Goal: Information Seeking & Learning: Learn about a topic

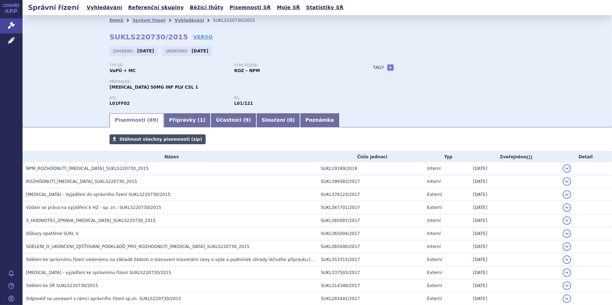
click at [131, 139] on span "Stáhnout všechny písemnosti (zip)" at bounding box center [160, 139] width 83 height 5
click at [138, 138] on span "Stáhnout všechny písemnosti (zip)" at bounding box center [160, 139] width 83 height 5
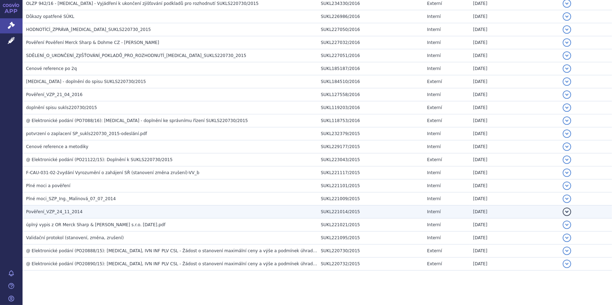
scroll to position [795, 0]
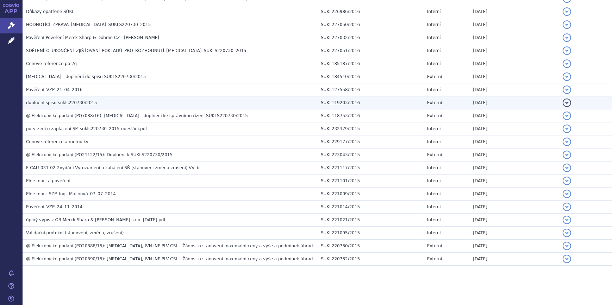
click at [562, 101] on button "detail" at bounding box center [566, 103] width 8 height 8
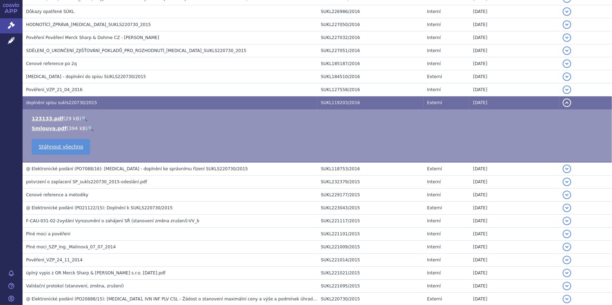
click at [562, 101] on button "detail" at bounding box center [566, 103] width 8 height 8
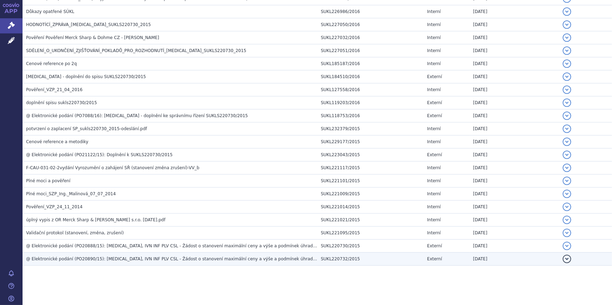
click at [562, 257] on button "detail" at bounding box center [566, 259] width 8 height 8
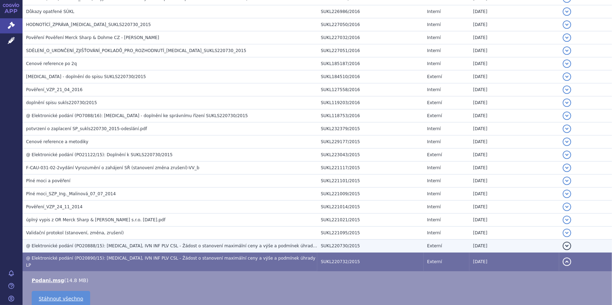
click at [563, 244] on button "detail" at bounding box center [566, 246] width 8 height 8
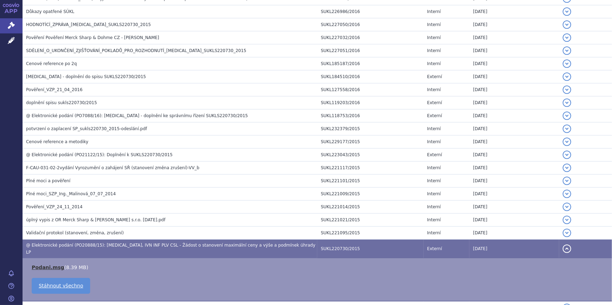
click at [53, 265] on link "Podani.msg" at bounding box center [48, 268] width 32 height 6
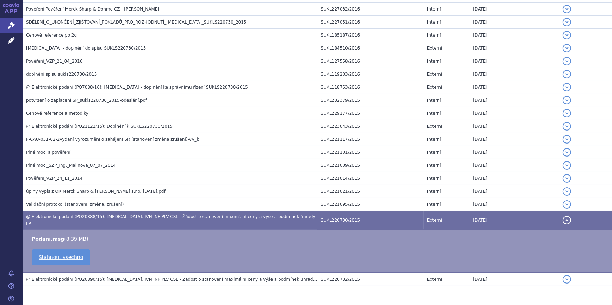
scroll to position [838, 0]
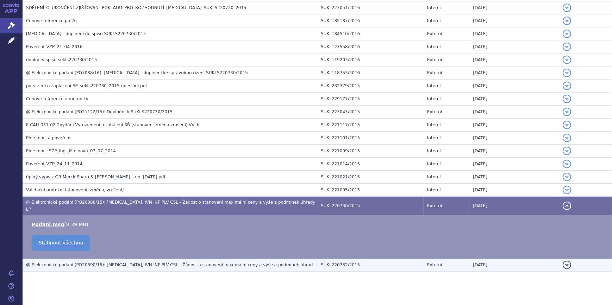
click at [356, 258] on td "SUKL220732/2015" at bounding box center [370, 264] width 106 height 13
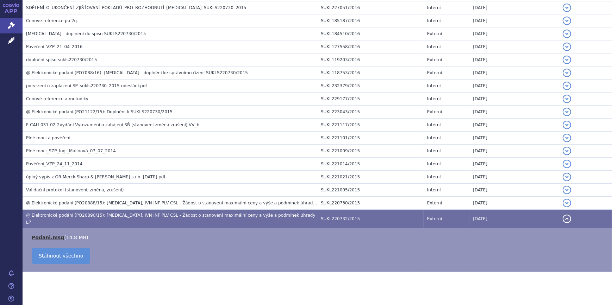
click at [49, 235] on link "Podani.msg" at bounding box center [48, 238] width 32 height 6
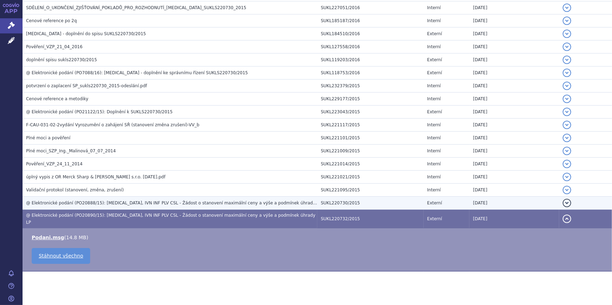
click at [164, 202] on span "@ Elektronické podání (PO20888/15): [MEDICAL_DATA], IVN INF PLV CSL - Žádost o …" at bounding box center [173, 203] width 295 height 5
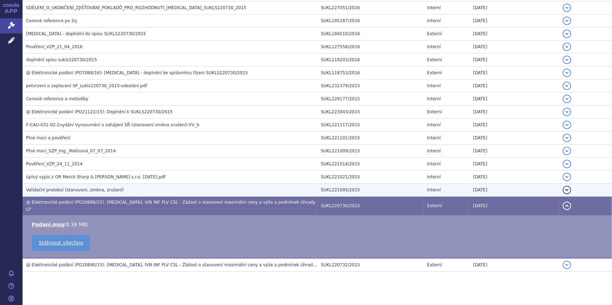
click at [155, 190] on h3 "Validační protokol (stanovení, změna, zrušení)" at bounding box center [171, 190] width 291 height 7
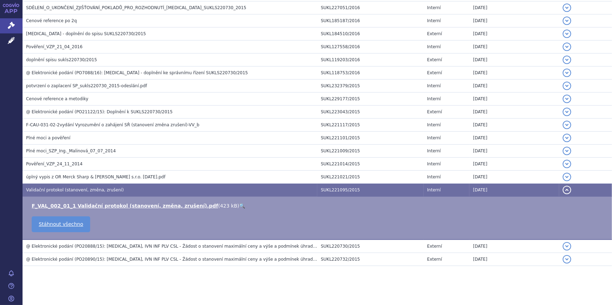
click at [148, 184] on td "Validační protokol (stanovení, změna, zrušení)" at bounding box center [170, 190] width 295 height 13
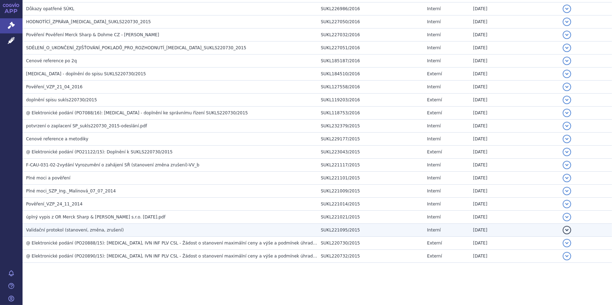
scroll to position [795, 0]
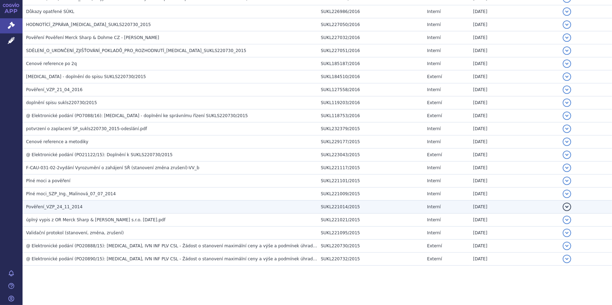
click at [113, 201] on td "Pověření_VZP_24_11_2014" at bounding box center [170, 207] width 295 height 13
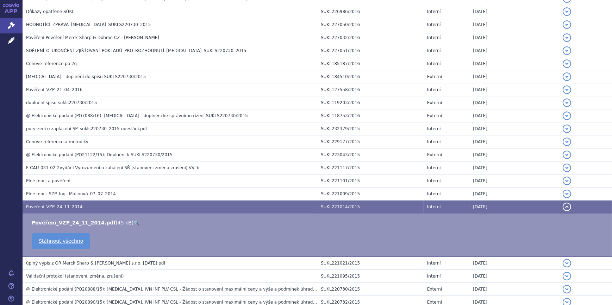
scroll to position [838, 0]
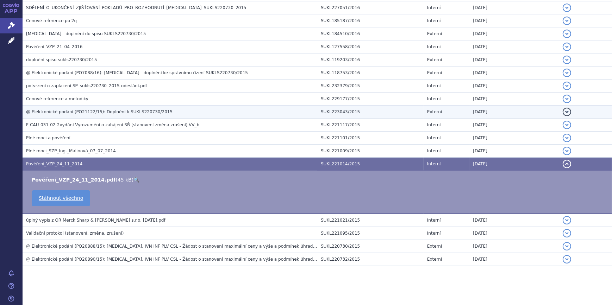
click at [81, 109] on span "@ Elektronické podání (PO21122/15): Doplnění k SUKLS220730/2015" at bounding box center [99, 111] width 146 height 5
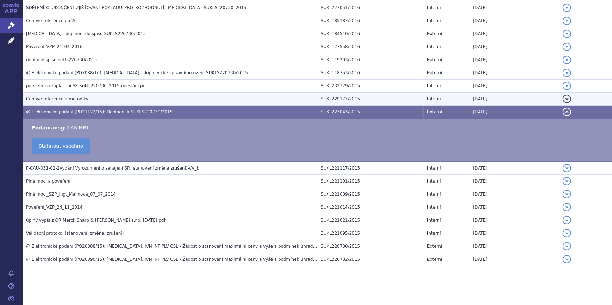
click at [63, 98] on span "Cenové reference a metodiky" at bounding box center [57, 98] width 62 height 5
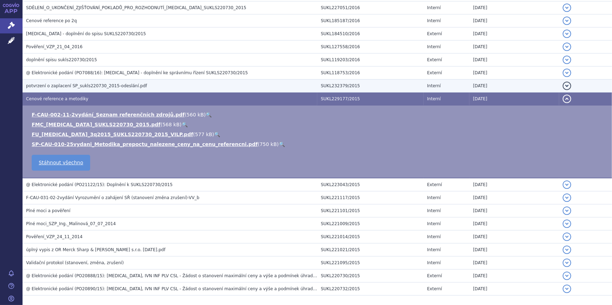
click at [68, 85] on span "potvrzení o zaplacení SP_sukls220730_2015-odeslání.pdf" at bounding box center [86, 85] width 121 height 5
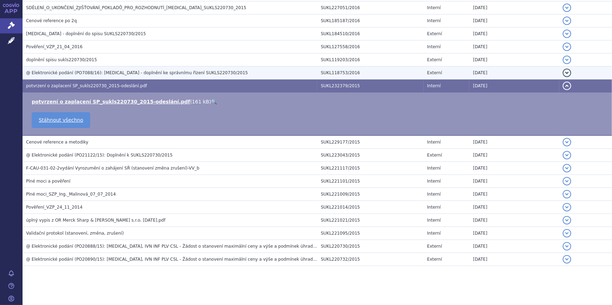
click at [81, 73] on span "@ Elektronické podání (PO7088/16): [MEDICAL_DATA] - doplnění ke správnímu řízen…" at bounding box center [137, 72] width 222 height 5
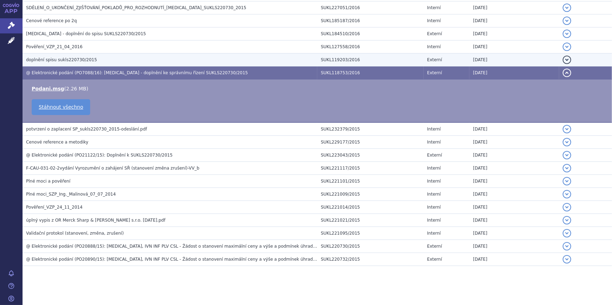
click at [82, 59] on span "doplnění spisu sukls220730/2015" at bounding box center [61, 59] width 71 height 5
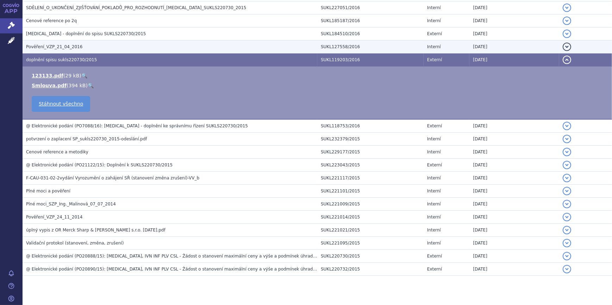
click at [75, 40] on td "Pověření_VZP_21_04_2016" at bounding box center [170, 46] width 295 height 13
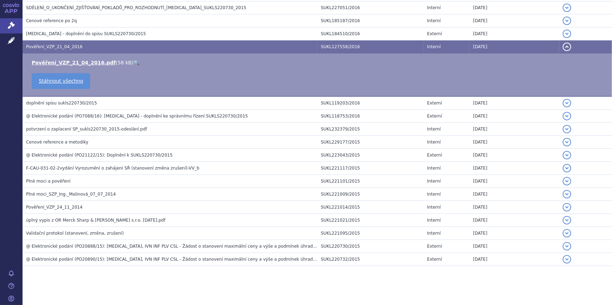
scroll to position [732, 0]
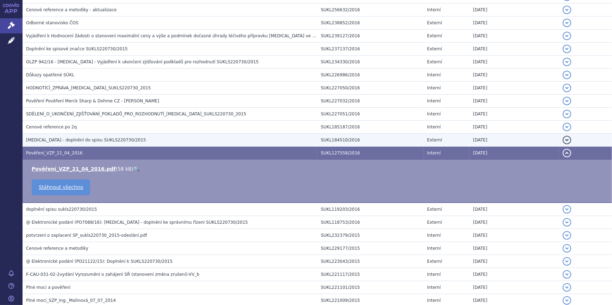
click at [87, 138] on span "[MEDICAL_DATA] - doplnění do spisu SUKLS220730/2015" at bounding box center [86, 140] width 120 height 5
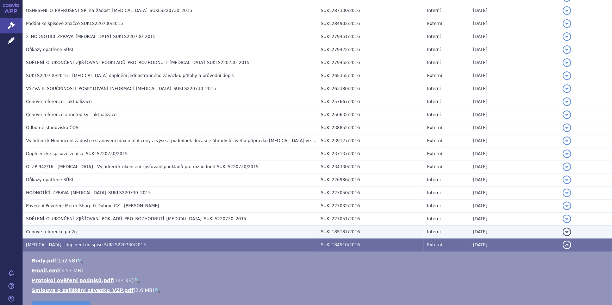
click at [86, 124] on td "Odborné stanovisko ČOS" at bounding box center [170, 127] width 295 height 13
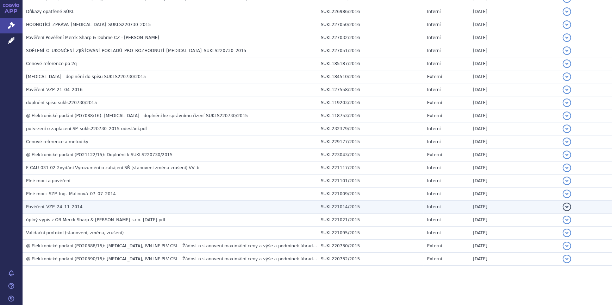
scroll to position [742, 0]
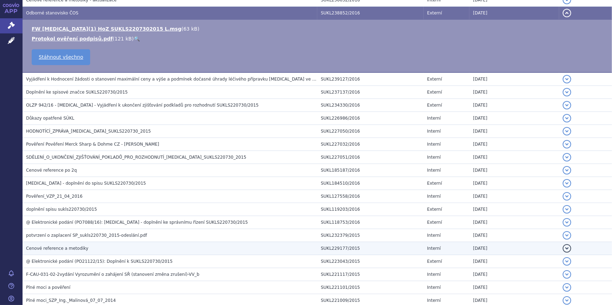
click at [70, 246] on span "Cenové reference a metodiky" at bounding box center [57, 248] width 62 height 5
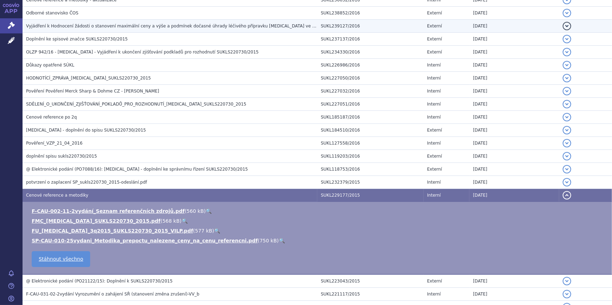
click at [90, 26] on span "Vyjádření k Hodnocení žádosti o stanovení maximální ceny a výše a podmínek doča…" at bounding box center [229, 26] width 407 height 5
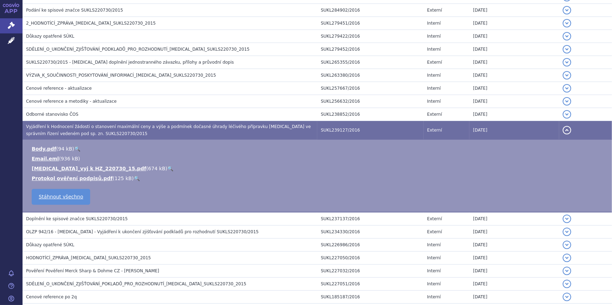
scroll to position [635, 0]
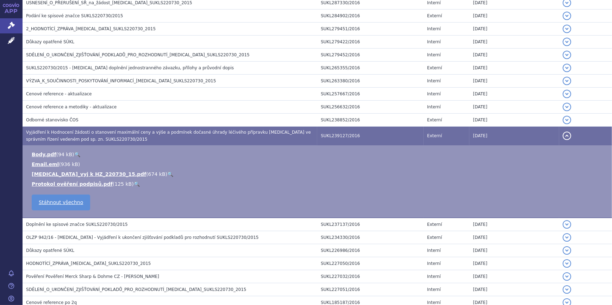
click at [167, 171] on link "🔍" at bounding box center [170, 174] width 6 height 6
click at [57, 132] on span "Vyjádření k Hodnocení žádosti o stanovení maximální ceny a výše a podmínek doča…" at bounding box center [168, 136] width 285 height 12
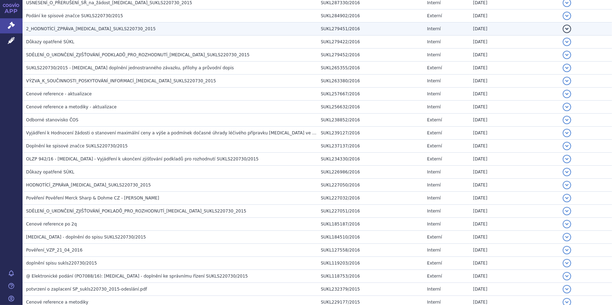
click at [82, 26] on span "2_HODNOTÍCÍ_ZPRÁVA_[MEDICAL_DATA]_SUKLS220730_2015" at bounding box center [91, 28] width 130 height 5
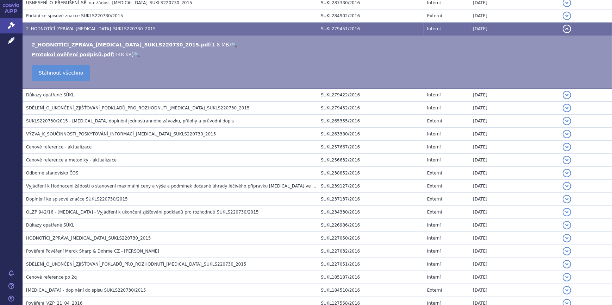
click at [231, 43] on link "🔍" at bounding box center [234, 45] width 6 height 6
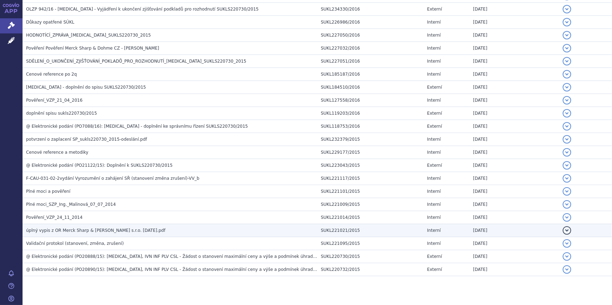
scroll to position [848, 0]
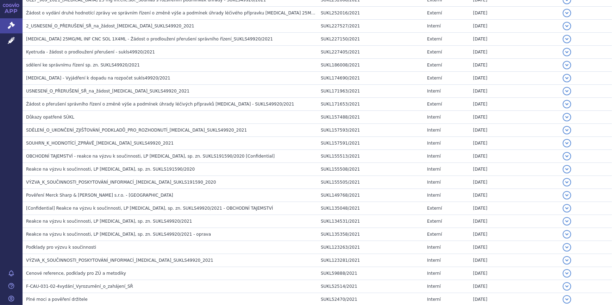
scroll to position [458, 0]
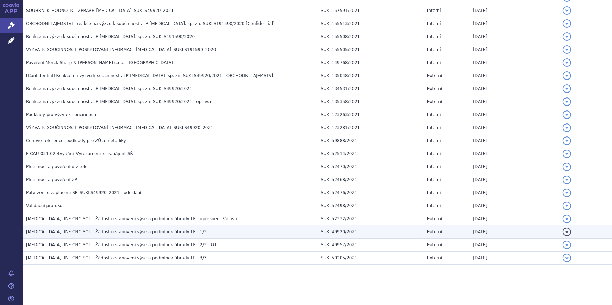
click at [88, 226] on td "KEYTRUDA, INF CNC SOL - Žádost o stanovení výše a podmínek úhrady LP - 1/3" at bounding box center [170, 232] width 295 height 13
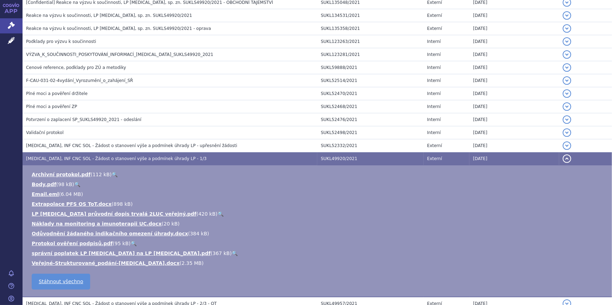
scroll to position [589, 0]
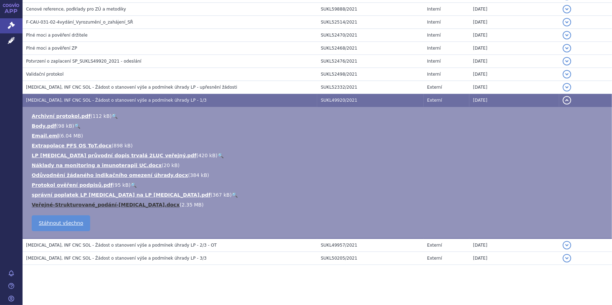
click at [111, 203] on link "Veřejné-Strukturované_podání-Keytruda.docx" at bounding box center [106, 205] width 148 height 6
click at [70, 98] on span "KEYTRUDA, INF CNC SOL - Žádost o stanovení výše a podmínek úhrady LP - 1/3" at bounding box center [116, 100] width 181 height 5
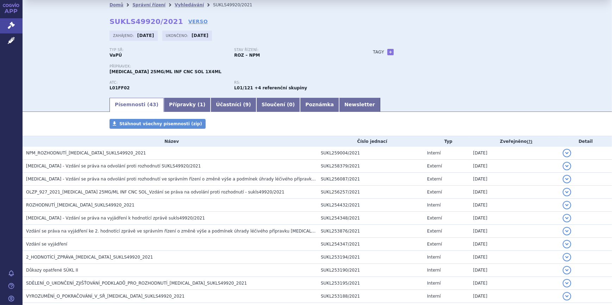
scroll to position [184, 0]
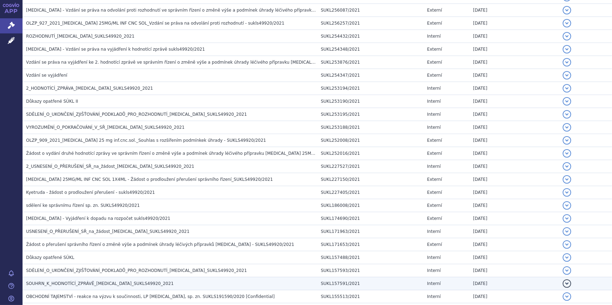
click at [87, 281] on span "SOUHRN_K_HODNOTÍCÍ_ZPRÁVĚ_KEYTRUDA_SUKLS49920_2021" at bounding box center [99, 283] width 147 height 5
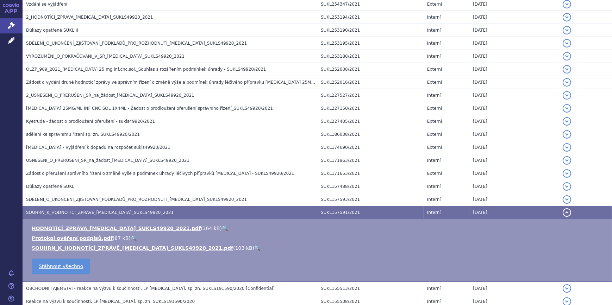
scroll to position [291, 0]
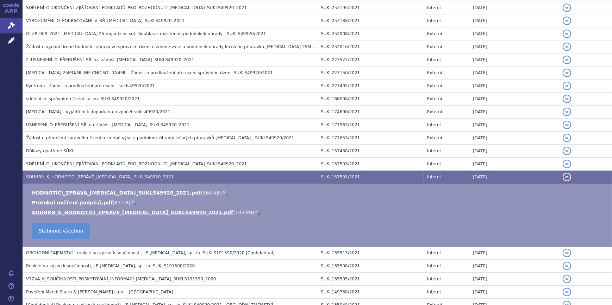
click at [222, 192] on link "🔍" at bounding box center [225, 193] width 6 height 6
